Goal: Check status: Check status

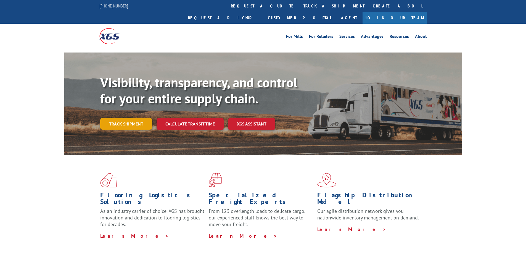
click at [146, 118] on link "Track shipment" at bounding box center [126, 124] width 52 height 12
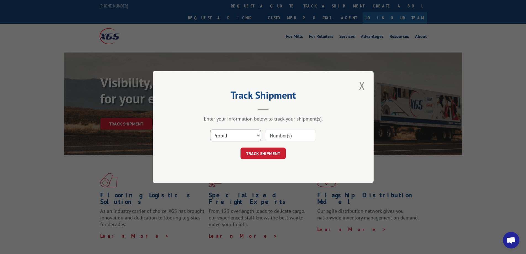
drag, startPoint x: 242, startPoint y: 135, endPoint x: 242, endPoint y: 138, distance: 3.0
click at [242, 135] on select "Select category... Probill BOL PO" at bounding box center [235, 135] width 51 height 12
select select "po"
click at [210, 129] on select "Select category... Probill BOL PO" at bounding box center [235, 135] width 51 height 12
click at [276, 138] on input at bounding box center [290, 135] width 51 height 12
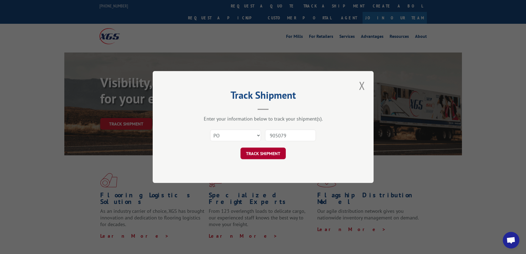
type input "905079"
click at [261, 154] on button "TRACK SHIPMENT" at bounding box center [262, 153] width 45 height 12
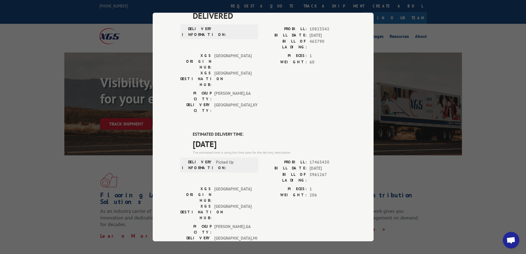
scroll to position [55, 0]
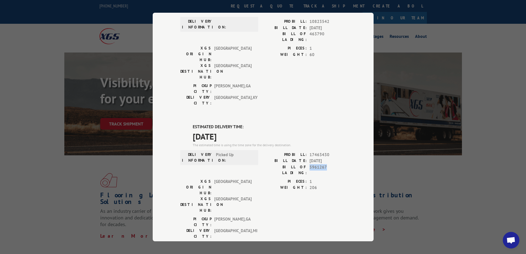
drag, startPoint x: 307, startPoint y: 133, endPoint x: 325, endPoint y: 134, distance: 17.9
click at [325, 164] on span "5961267" at bounding box center [327, 170] width 36 height 12
copy span "5961267"
drag, startPoint x: 307, startPoint y: 119, endPoint x: 330, endPoint y: 119, distance: 22.6
click at [330, 151] on span "17463430" at bounding box center [327, 154] width 36 height 6
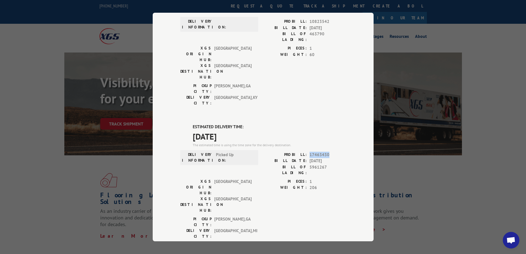
copy span "17463430"
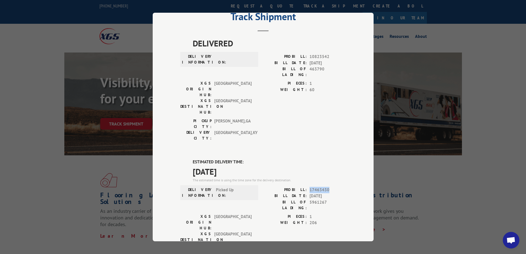
scroll to position [0, 0]
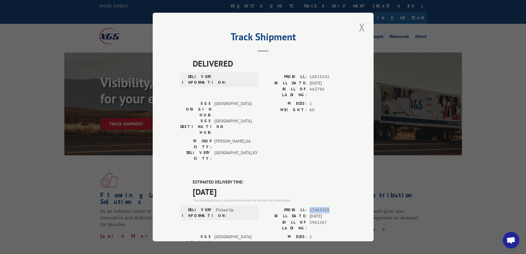
click at [360, 25] on button "Close modal" at bounding box center [361, 27] width 9 height 15
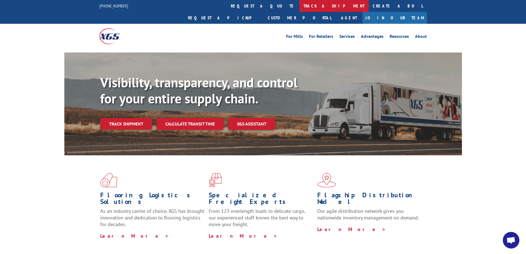
click at [299, 6] on link "track a shipment" at bounding box center [333, 6] width 69 height 12
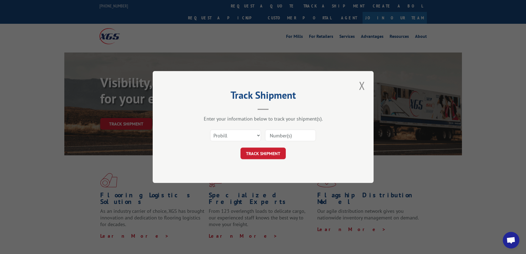
click at [283, 137] on input at bounding box center [290, 135] width 51 height 12
type input "905153"
click at [250, 135] on select "Select category... Probill BOL PO" at bounding box center [235, 135] width 51 height 12
select select "po"
click at [210, 129] on select "Select category... Probill BOL PO" at bounding box center [235, 135] width 51 height 12
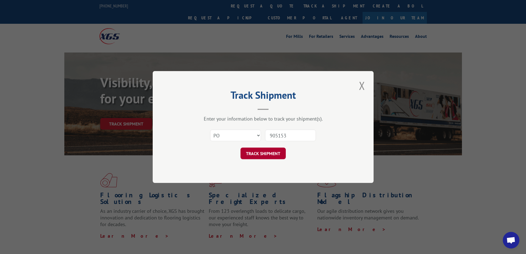
click at [265, 154] on button "TRACK SHIPMENT" at bounding box center [262, 153] width 45 height 12
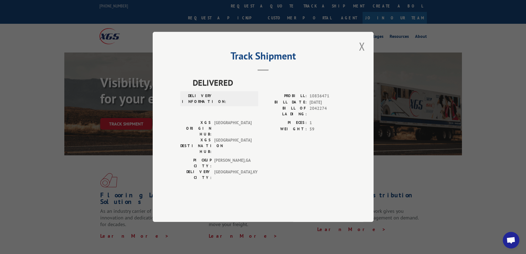
scroll to position [28, 0]
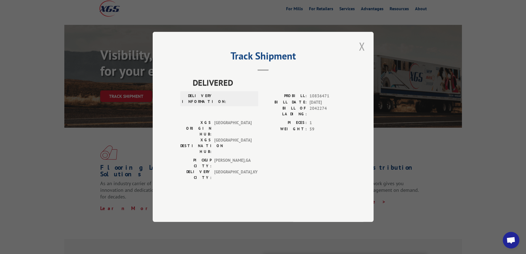
click at [361, 54] on button "Close modal" at bounding box center [361, 46] width 9 height 15
